Goal: Complete application form

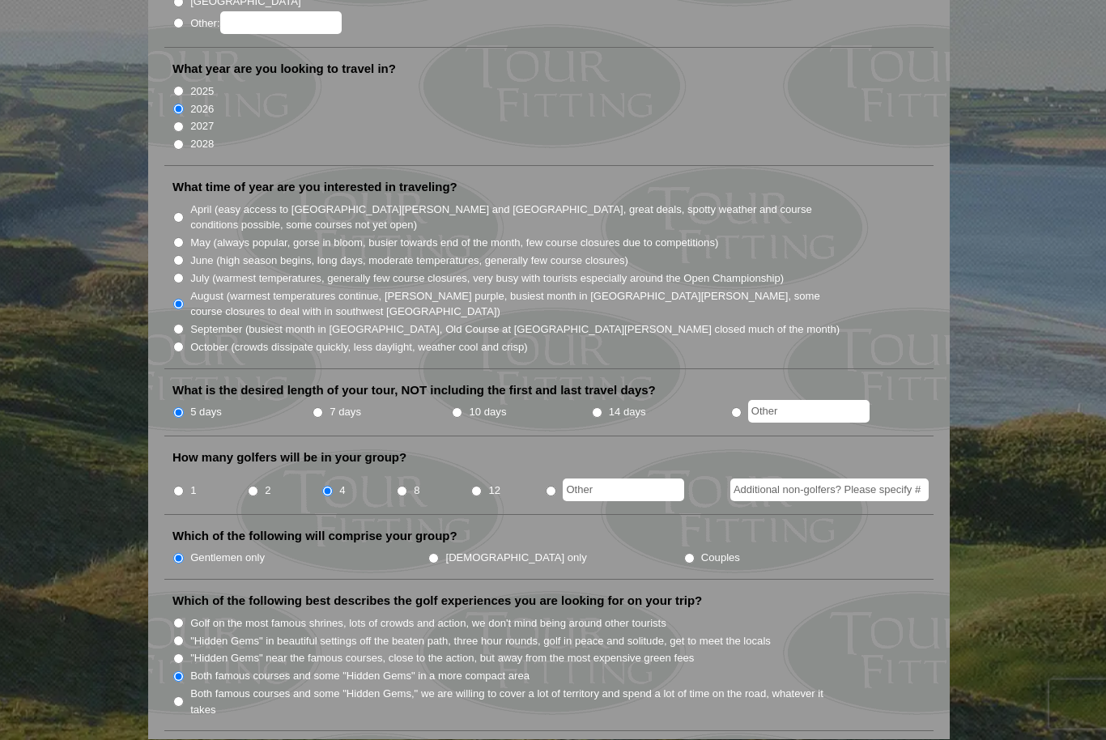
scroll to position [342, 0]
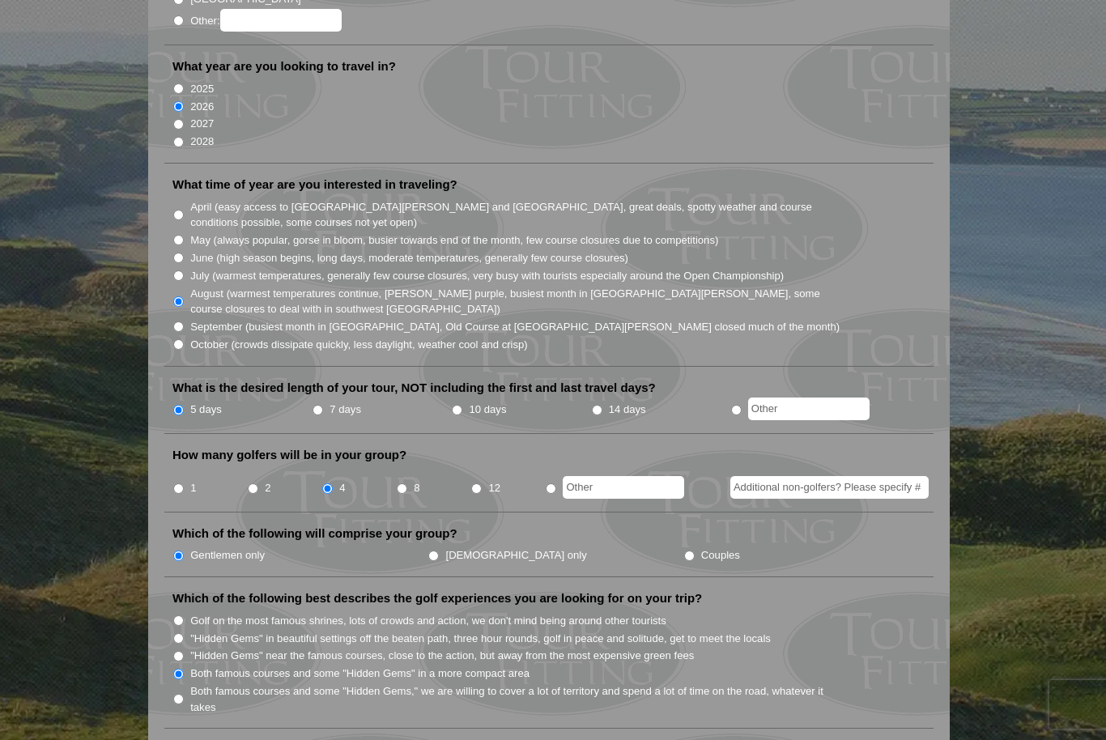
click at [909, 476] on input "Additional non-golfers? Please specify #" at bounding box center [829, 487] width 198 height 23
click at [911, 477] on input "Additional non-golfers? Please specify #" at bounding box center [829, 488] width 198 height 23
click at [870, 591] on li "Which of the following best describes the golf experiences you are looking for …" at bounding box center [548, 660] width 769 height 138
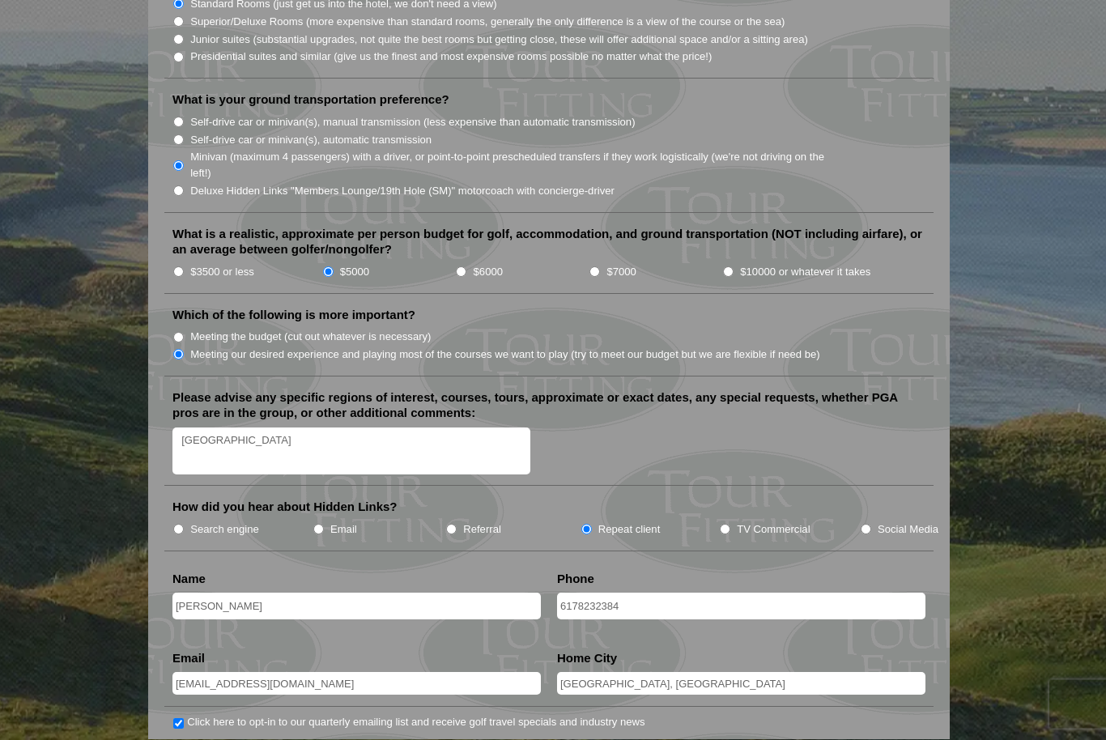
scroll to position [1723, 0]
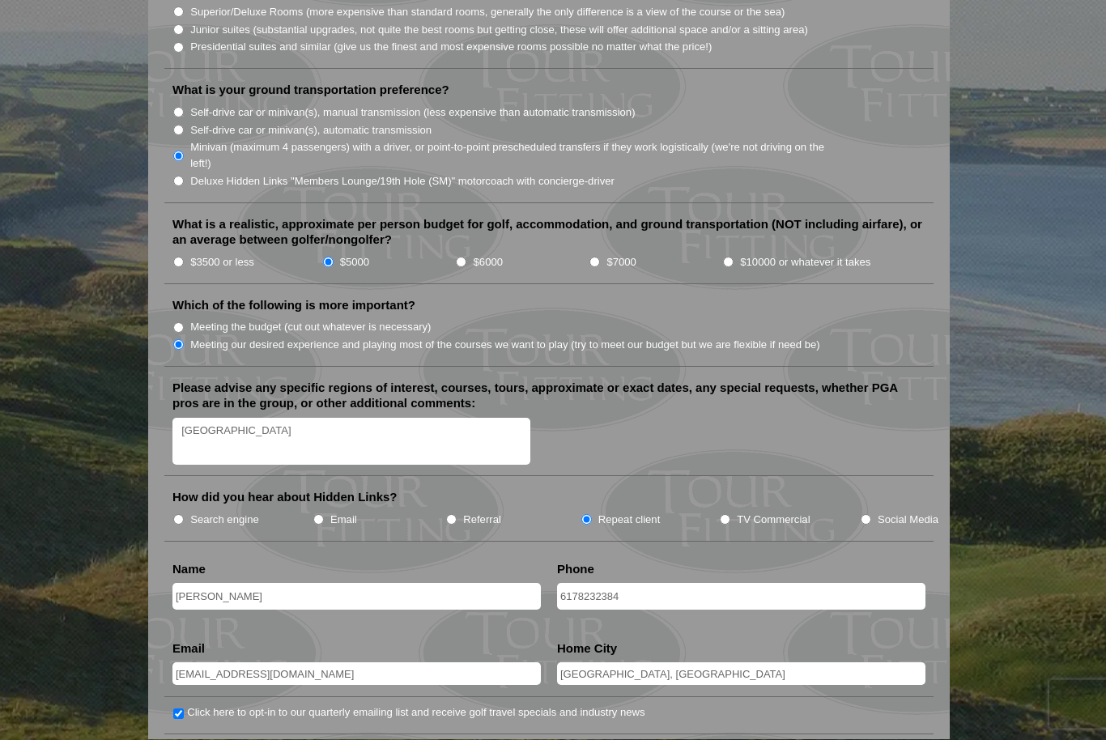
click at [257, 584] on input "Joe O’Connor" at bounding box center [356, 597] width 368 height 27
type input "Joe OConnor"
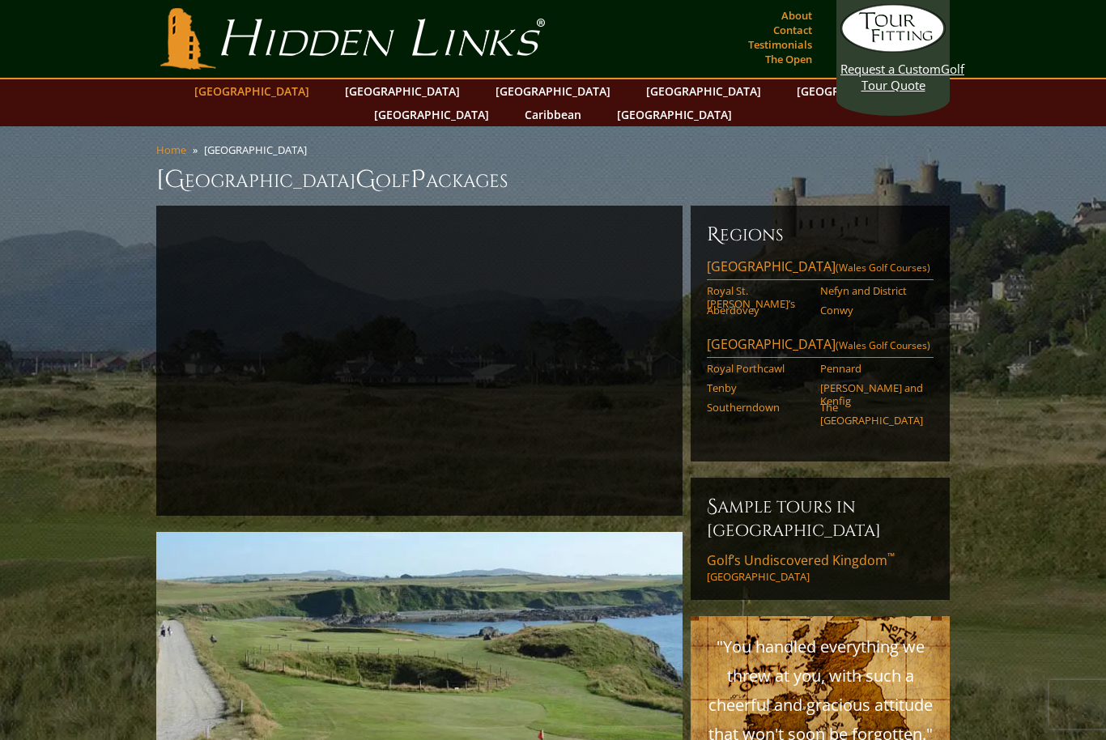
click at [288, 88] on link "[GEOGRAPHIC_DATA]" at bounding box center [251, 90] width 131 height 23
click at [300, 81] on link "[GEOGRAPHIC_DATA]" at bounding box center [251, 90] width 131 height 23
